Goal: Navigation & Orientation: Go to known website

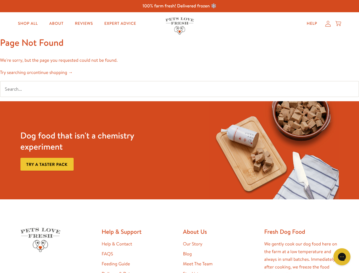
click at [179, 137] on div "Dog food that isn't a chemistry experiment Try a taster pack" at bounding box center [179, 150] width 323 height 98
click at [342, 257] on icon "Gorgias live chat" at bounding box center [341, 256] width 5 height 5
